Goal: Check status

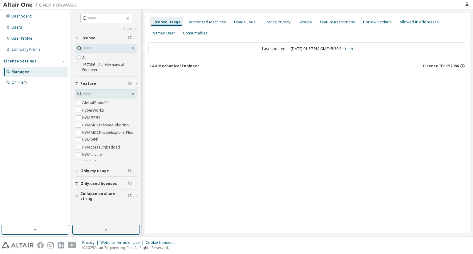
click at [160, 65] on div "AU Mechanical Engineer" at bounding box center [175, 66] width 47 height 5
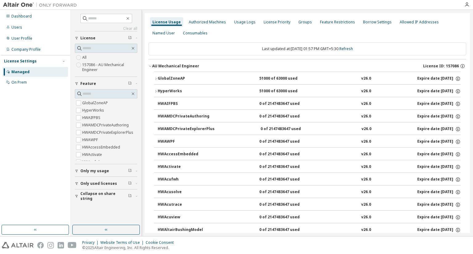
click at [164, 75] on button "GlobalZoneAP 51000 of 63000 used v26.0 Expire date: [DATE]" at bounding box center [307, 79] width 307 height 14
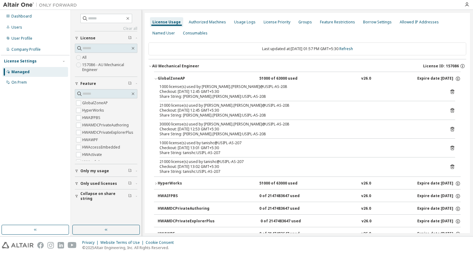
click at [439, 32] on div "License Usage Authorized Machines Usage Logs License Priority Groups Feature Re…" at bounding box center [307, 28] width 318 height 22
